Goal: Find specific page/section: Find specific page/section

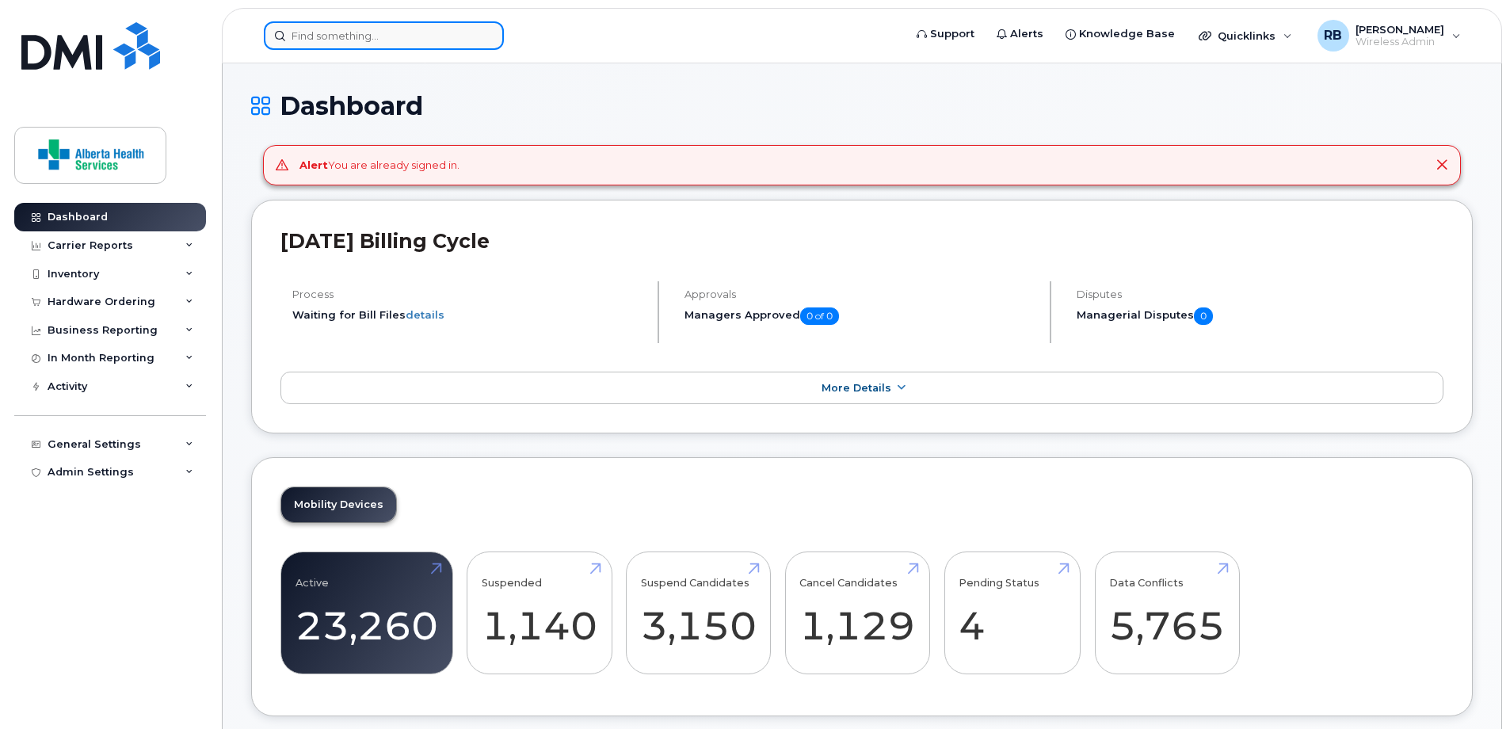
click at [383, 31] on input at bounding box center [384, 35] width 240 height 29
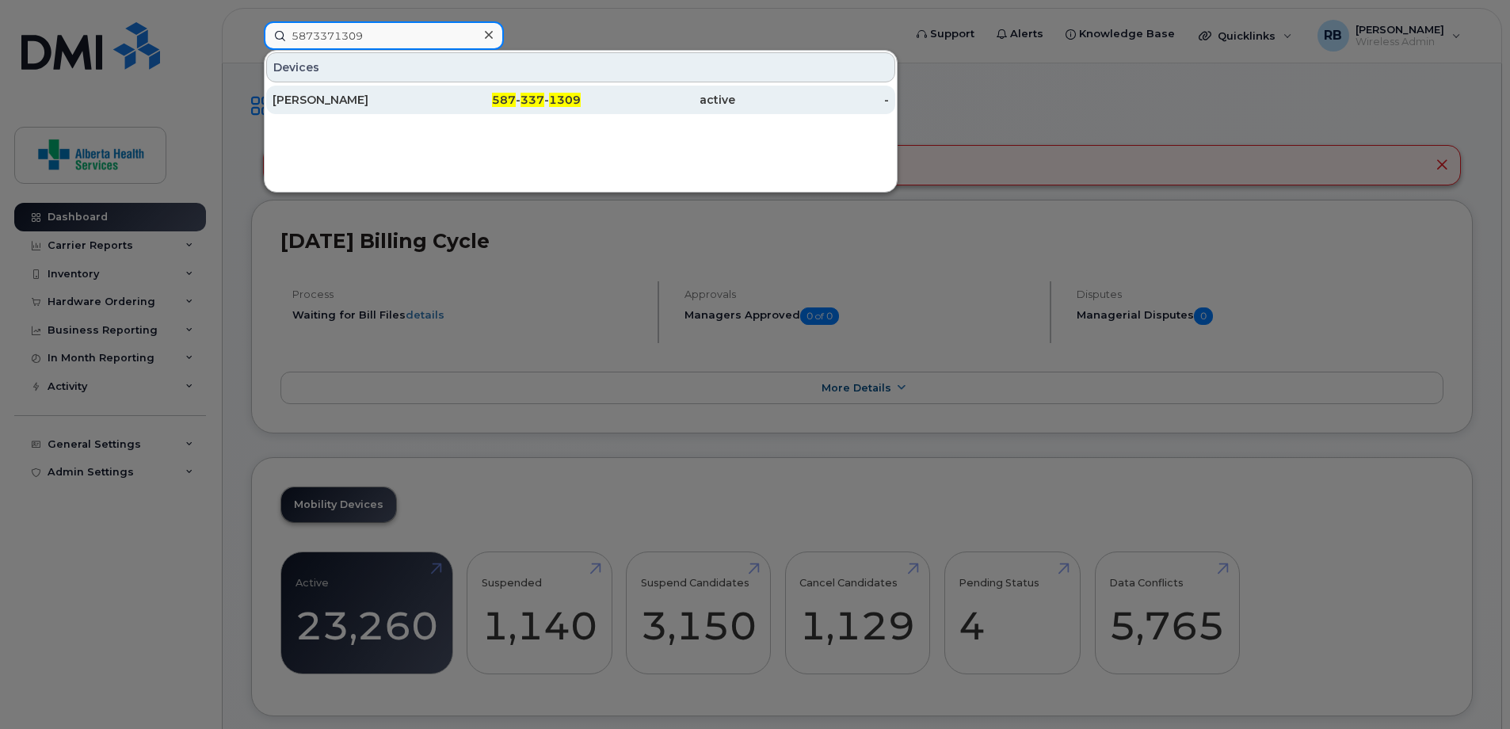
type input "5873371309"
click at [532, 101] on span "337" at bounding box center [533, 100] width 24 height 14
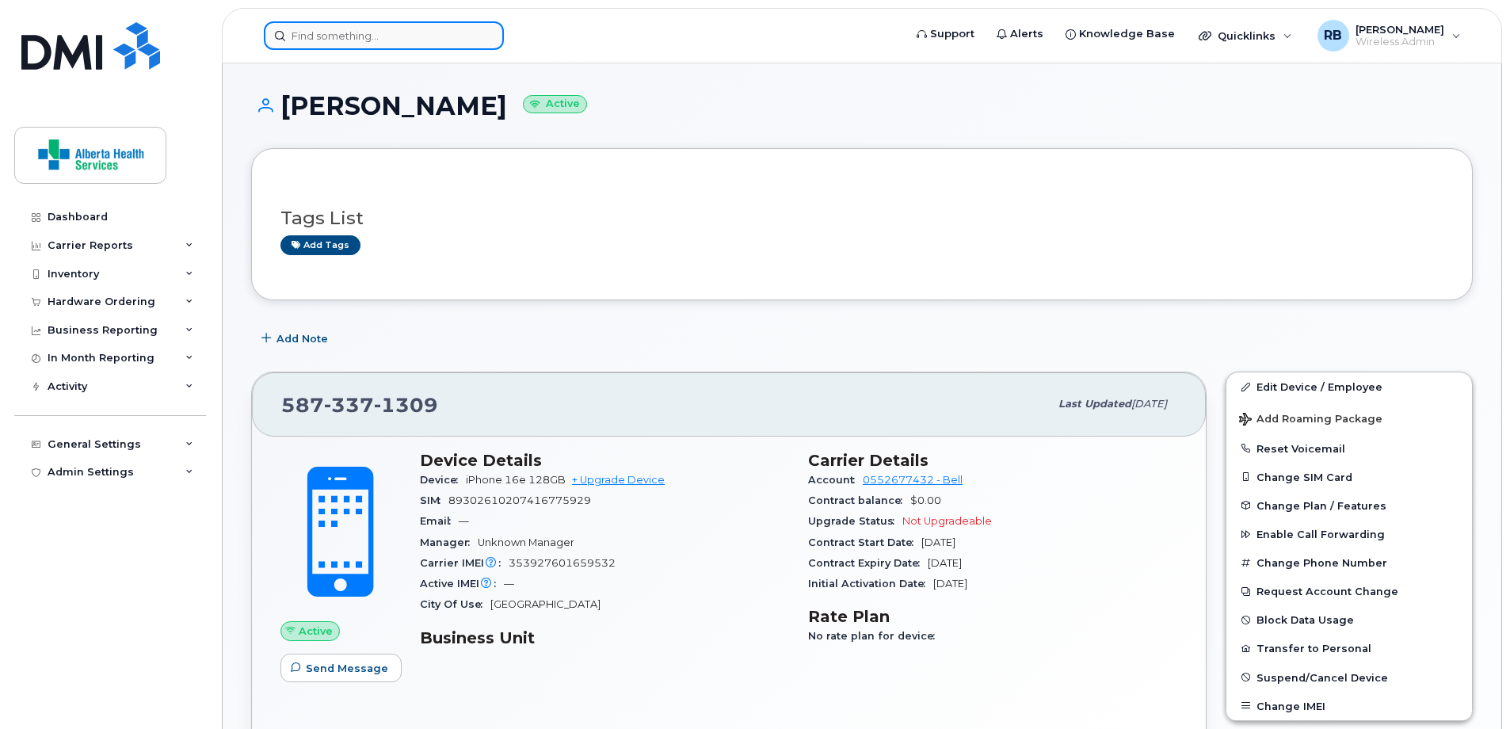
drag, startPoint x: 397, startPoint y: 36, endPoint x: 405, endPoint y: 35, distance: 8.0
click at [397, 36] on input at bounding box center [384, 35] width 240 height 29
paste input "7809947501"
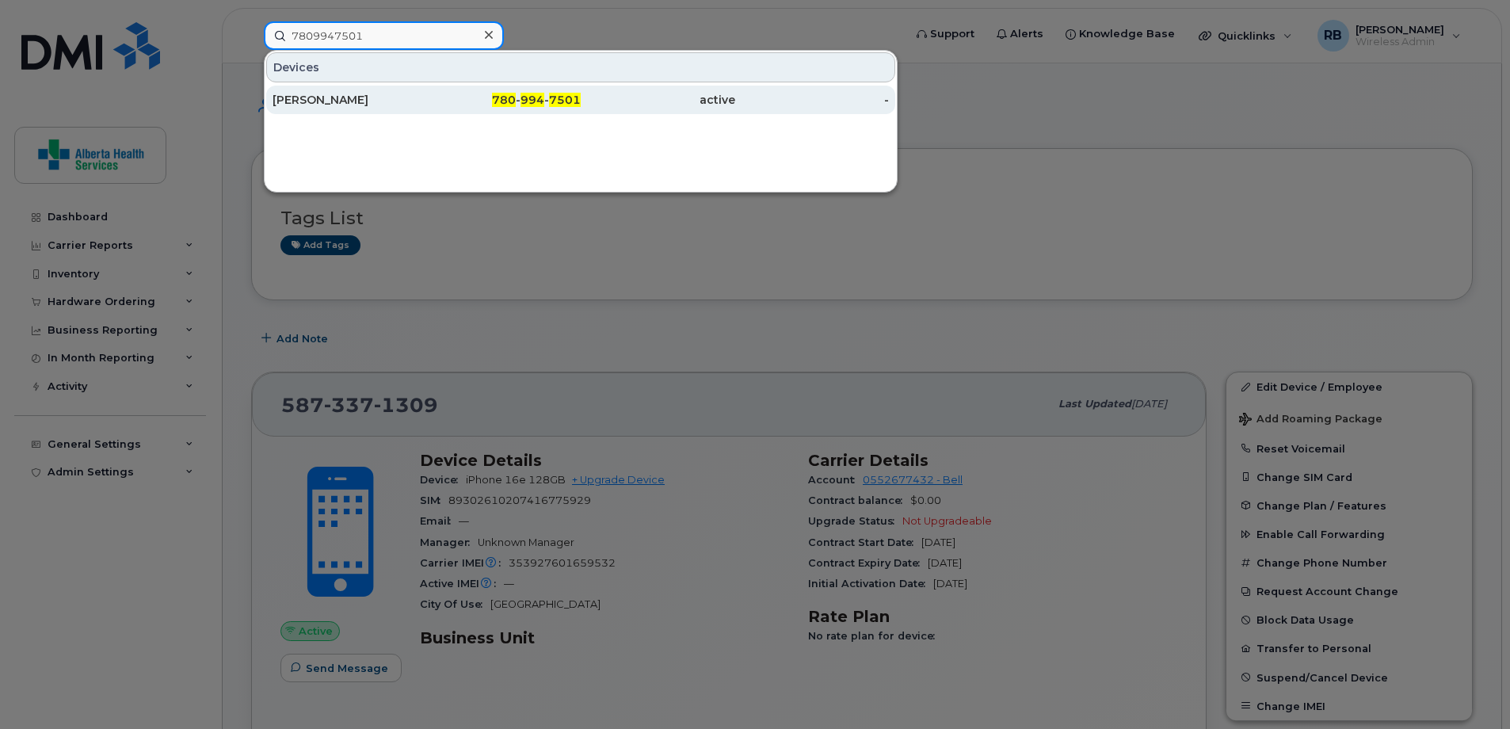
type input "7809947501"
click at [586, 93] on div "active" at bounding box center [658, 100] width 154 height 16
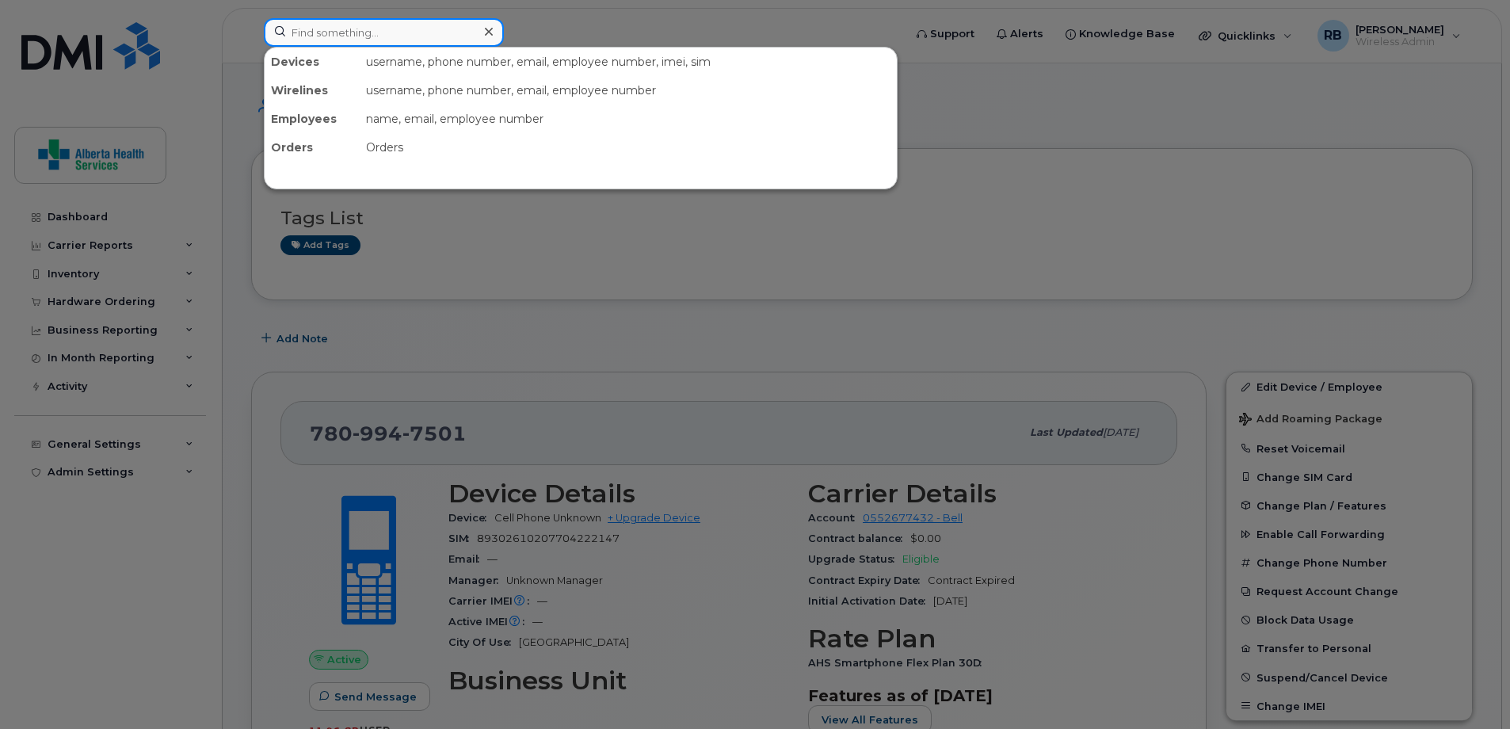
click at [355, 25] on input at bounding box center [384, 32] width 240 height 29
paste input "354140914654898"
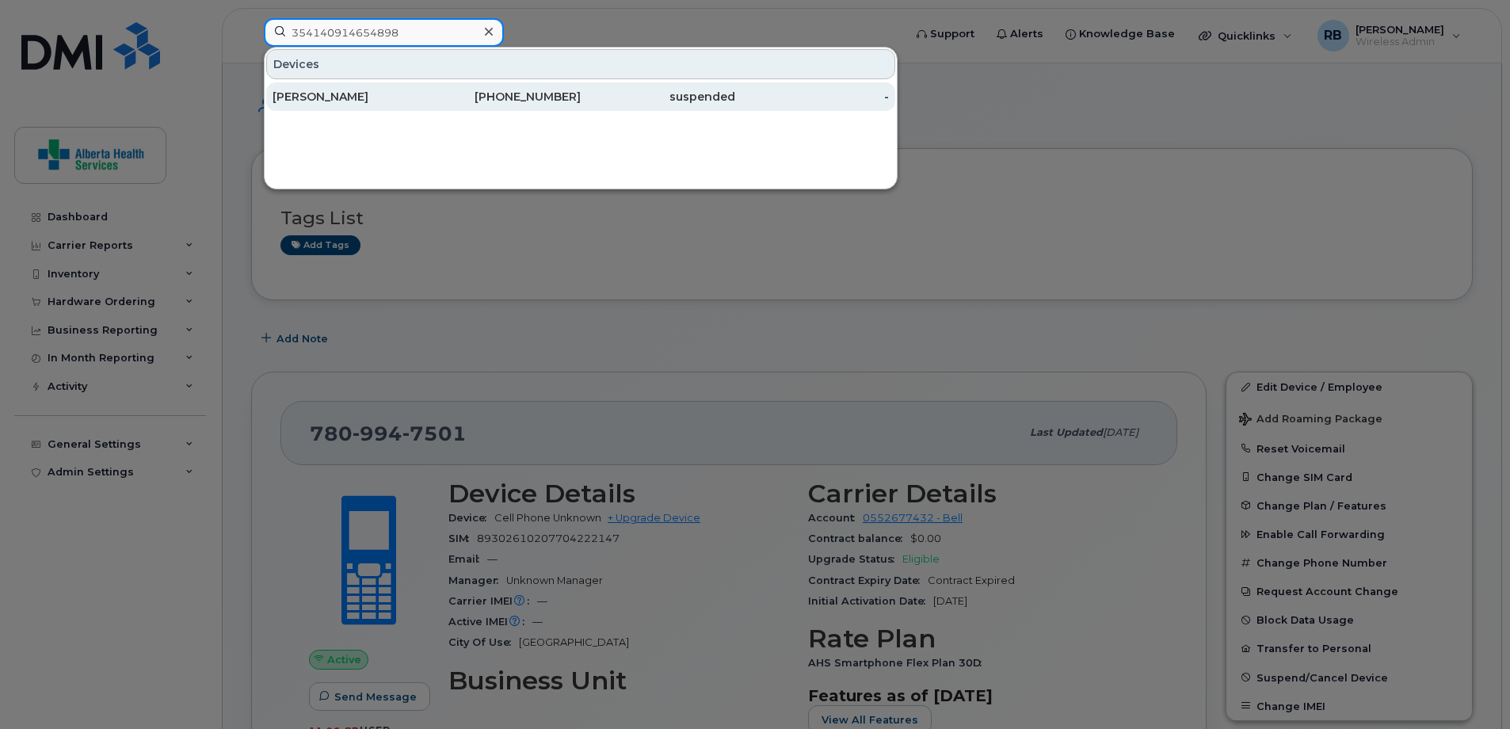
type input "354140914654898"
click at [527, 101] on div "780-884-2523" at bounding box center [504, 97] width 154 height 16
